Goal: Information Seeking & Learning: Learn about a topic

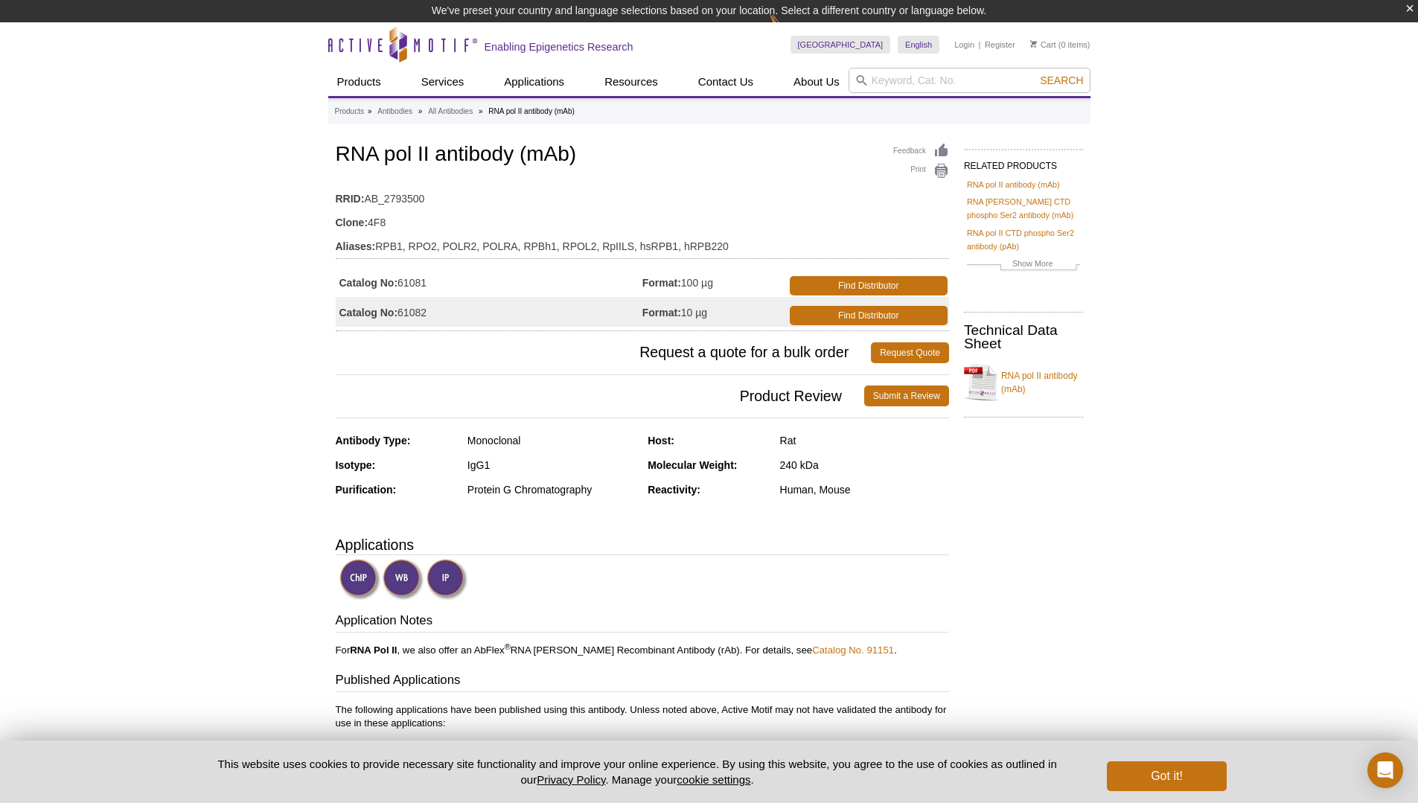
click at [826, 483] on div "Human, Mouse" at bounding box center [864, 489] width 169 height 13
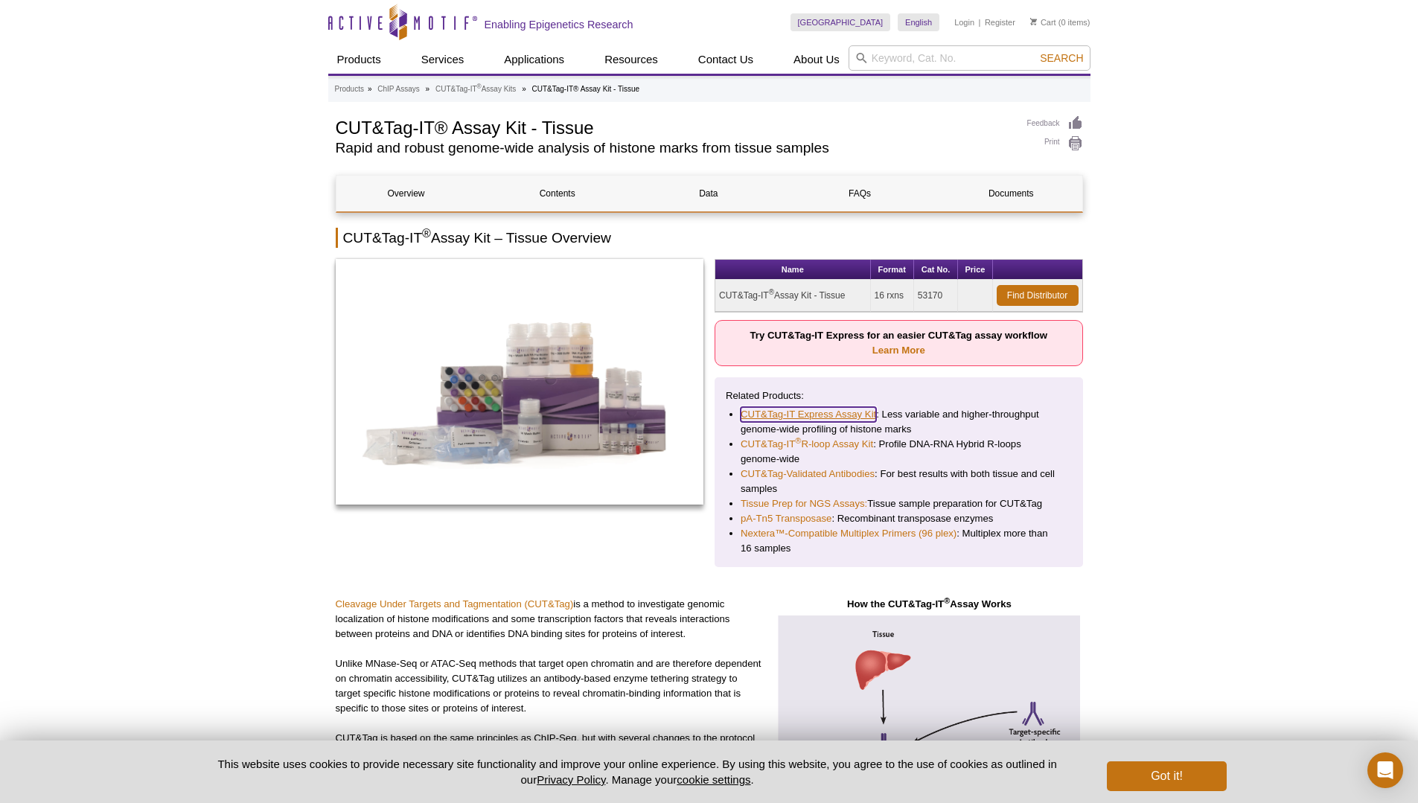
click at [831, 418] on link "CUT&Tag-IT Express Assay Kit" at bounding box center [808, 414] width 135 height 15
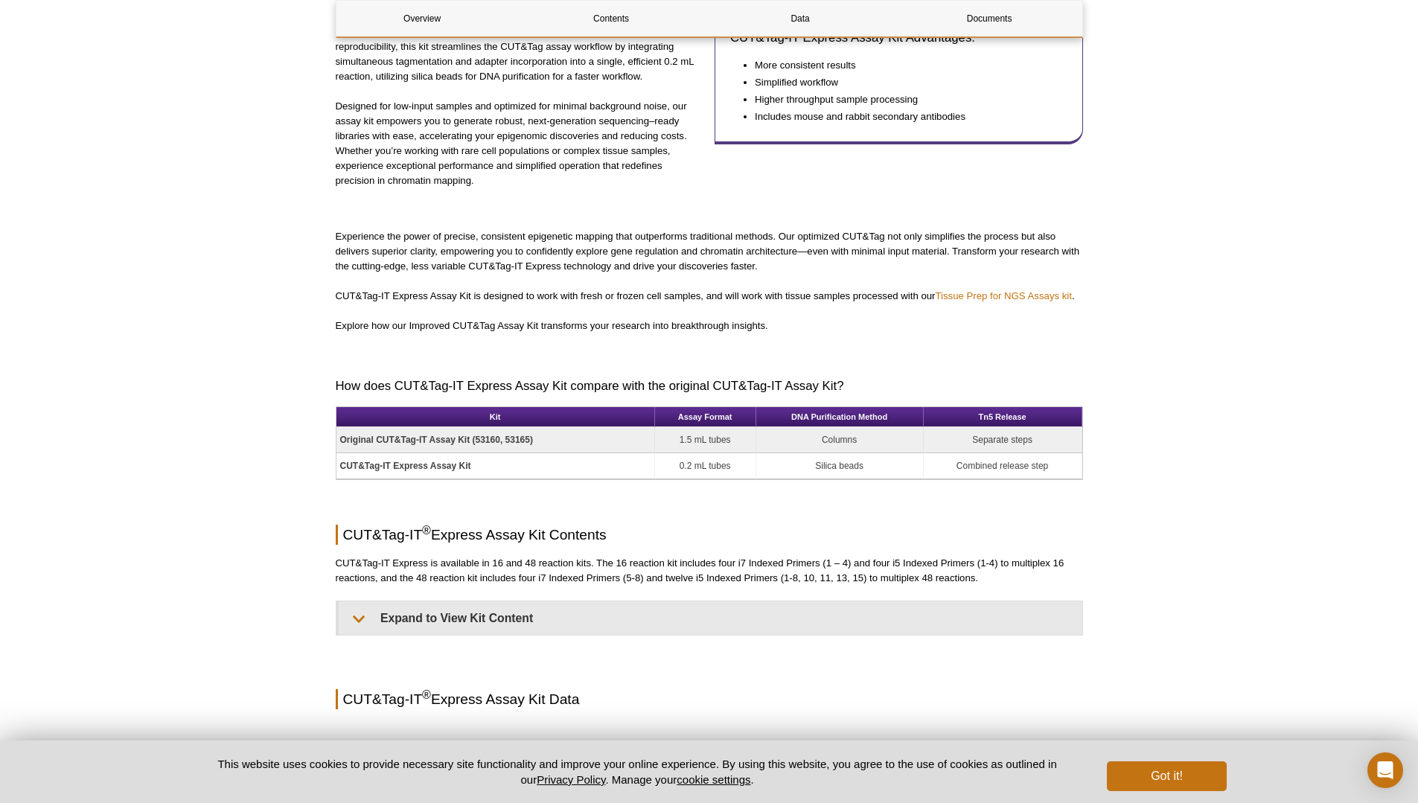
scroll to position [625, 0]
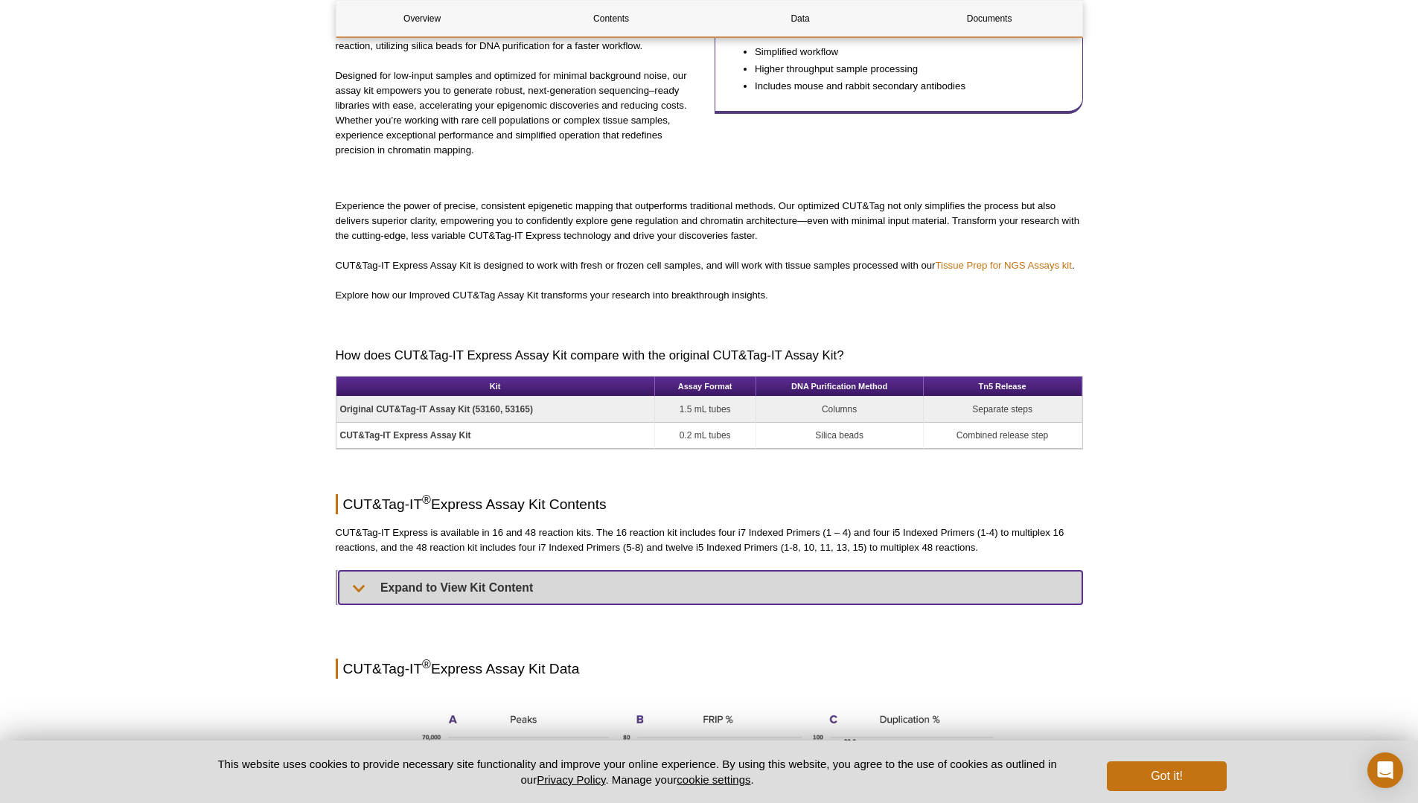
click at [407, 584] on summary "Expand to View Kit Content" at bounding box center [711, 588] width 744 height 34
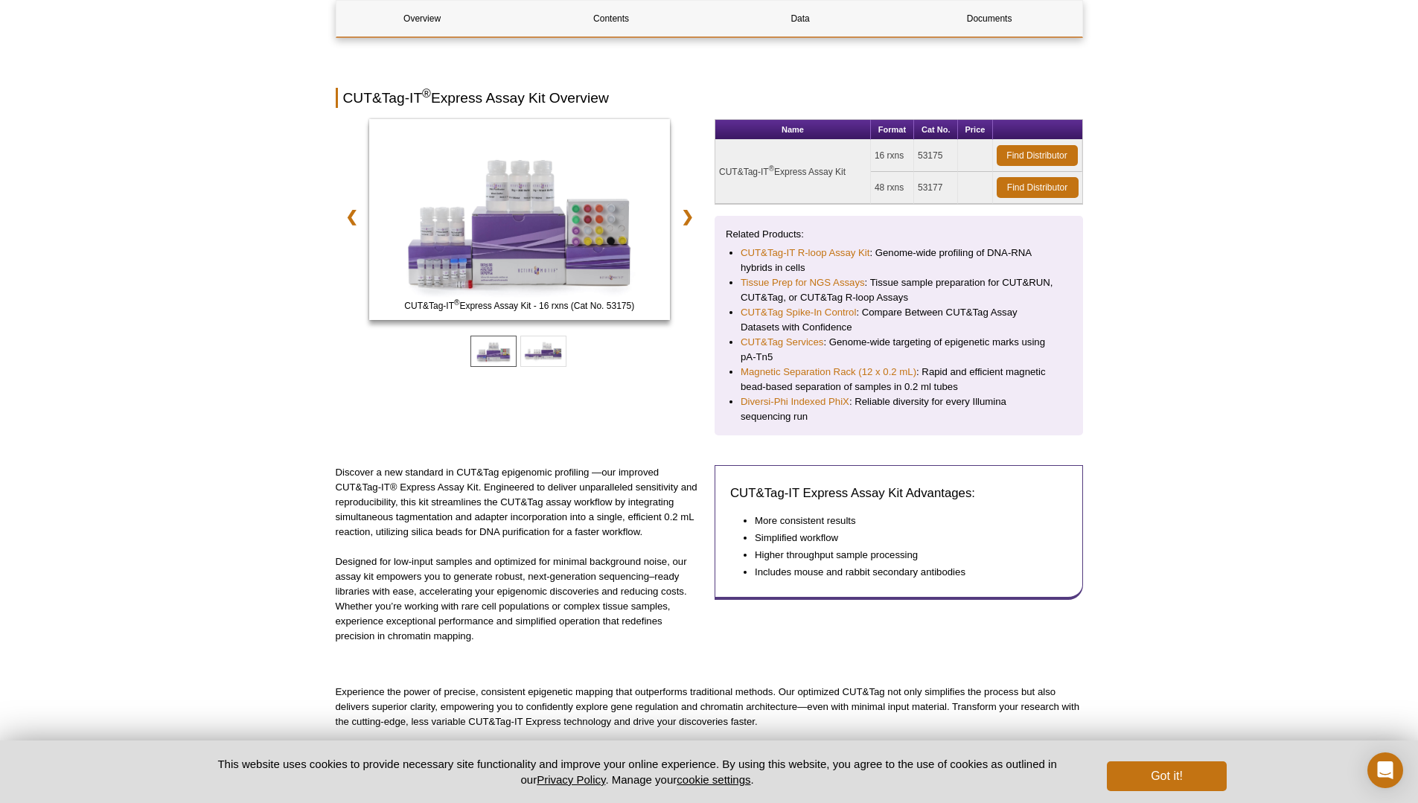
scroll to position [0, 0]
